Goal: Task Accomplishment & Management: Manage account settings

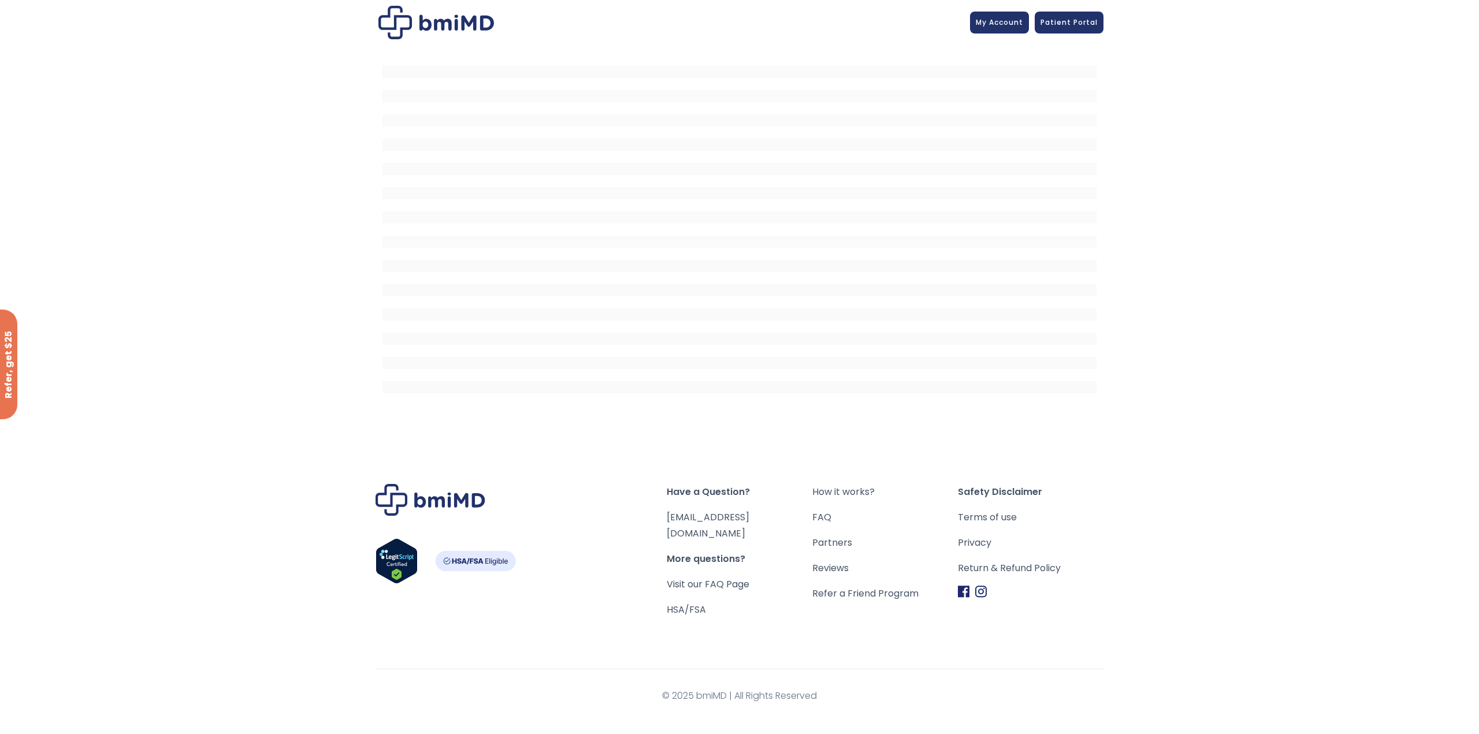
click at [432, 23] on img at bounding box center [437, 23] width 116 height 34
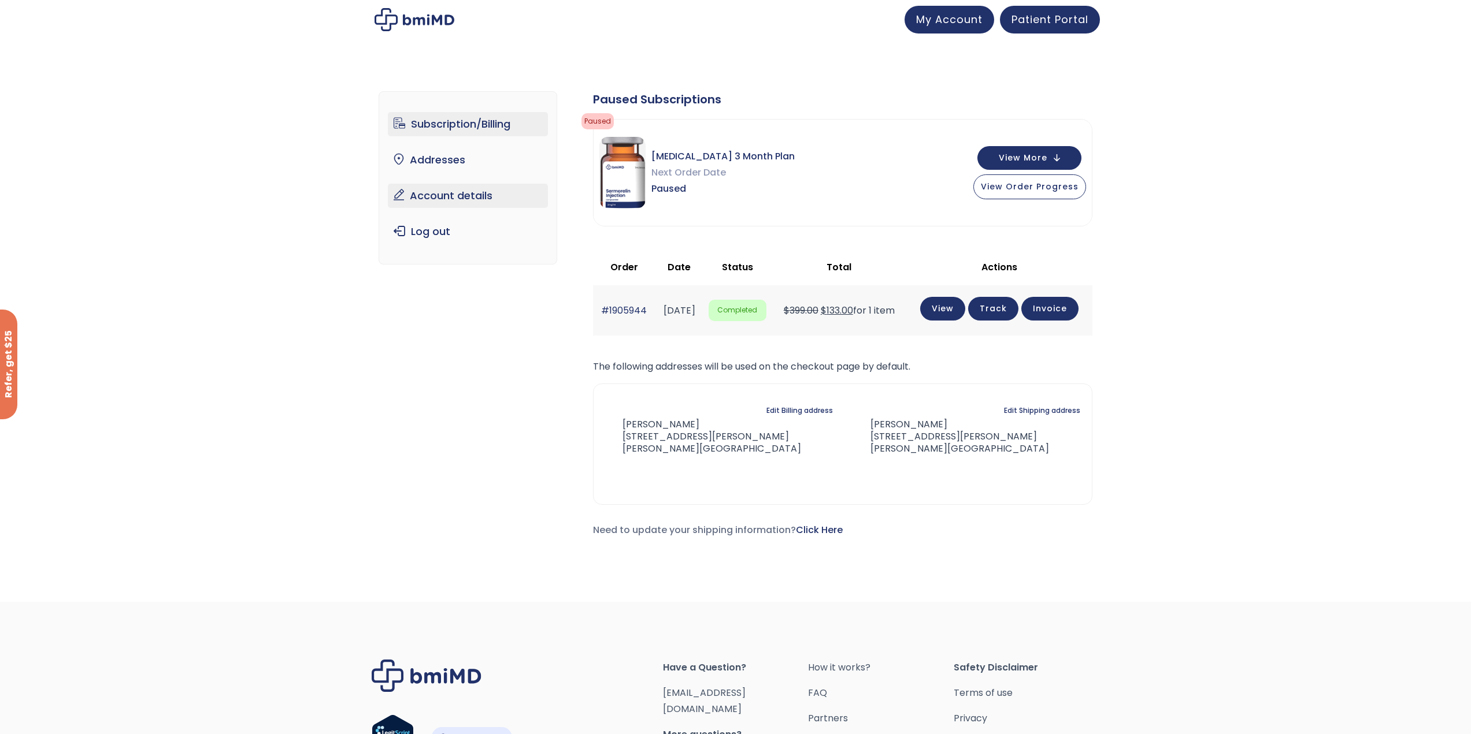
click at [422, 196] on link "Account details" at bounding box center [468, 196] width 160 height 24
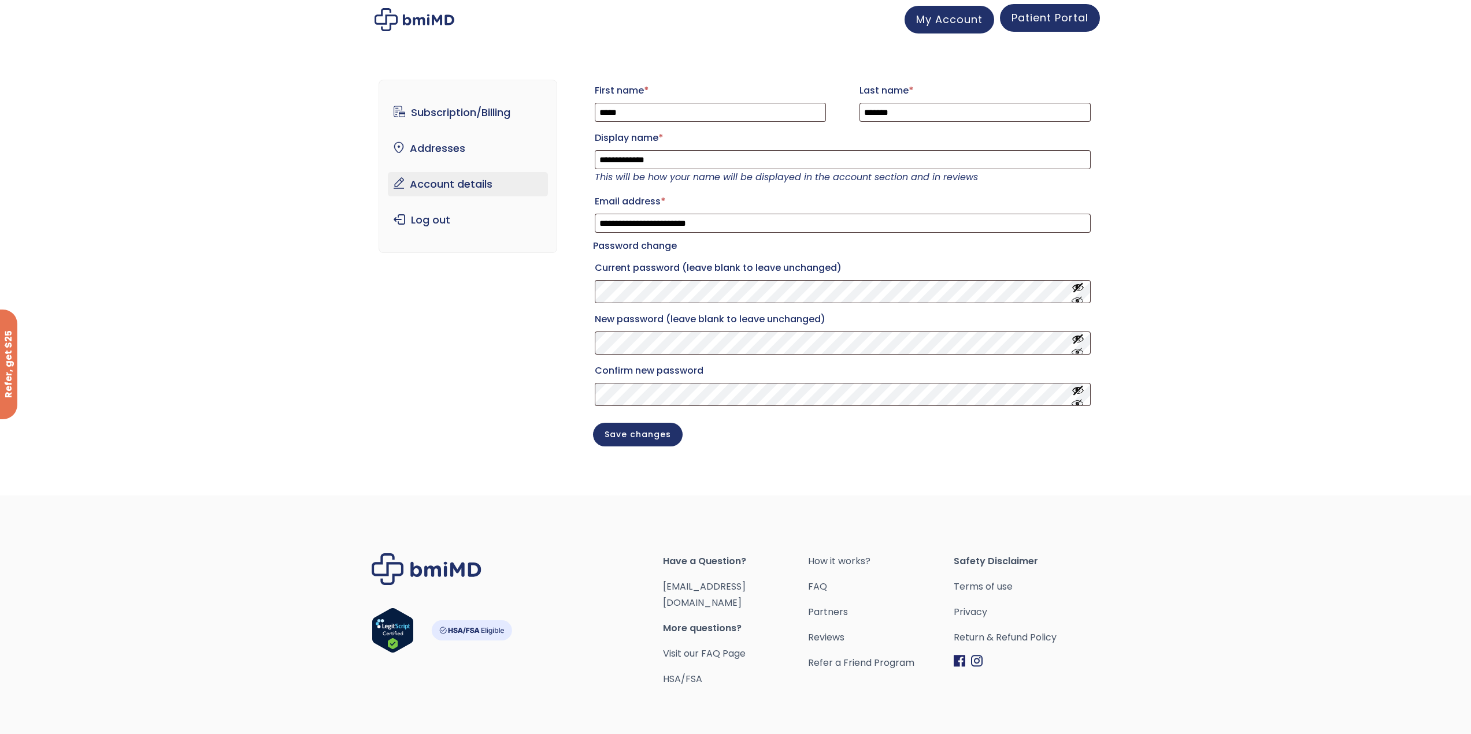
click at [1053, 10] on span "Patient Portal" at bounding box center [1049, 17] width 77 height 14
